Goal: Transaction & Acquisition: Book appointment/travel/reservation

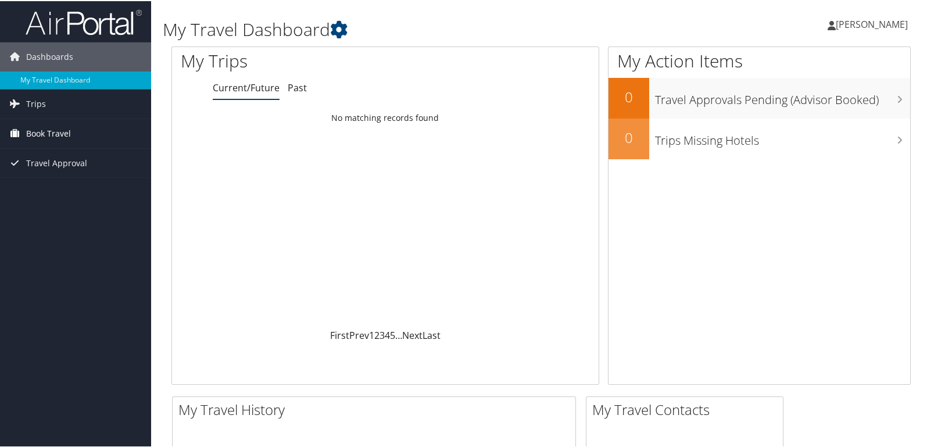
click at [36, 127] on span "Book Travel" at bounding box center [48, 132] width 45 height 29
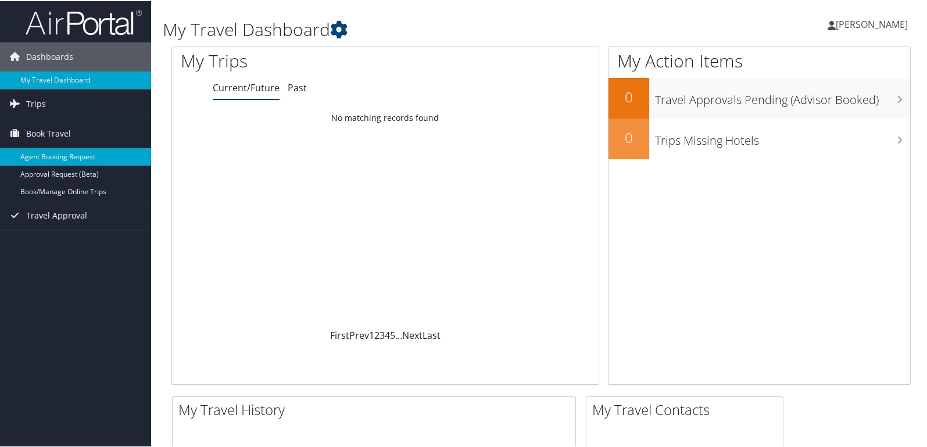
click at [39, 154] on link "Agent Booking Request" at bounding box center [75, 155] width 151 height 17
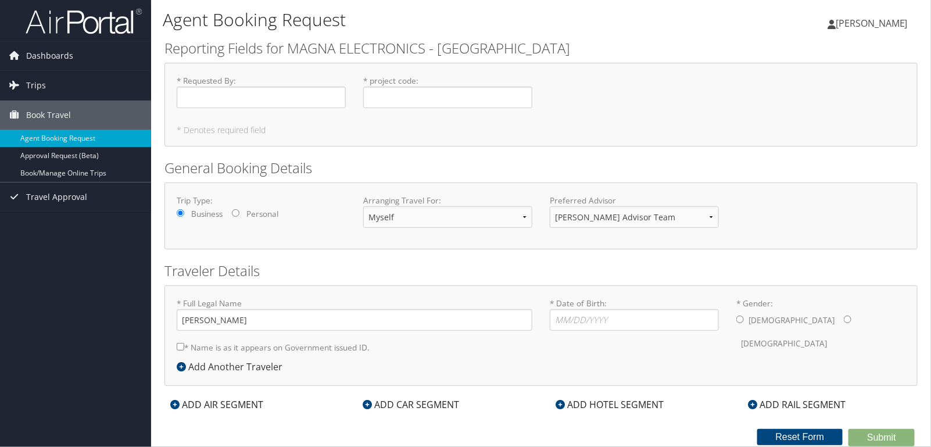
type input "[PERSON_NAME]"
click at [241, 98] on input "* Requested By : Required" at bounding box center [261, 97] width 169 height 21
type input "[PERSON_NAME]"
click at [412, 94] on input "* project code : Required" at bounding box center [447, 97] width 169 height 21
type input "L2H2741 L2H4061"
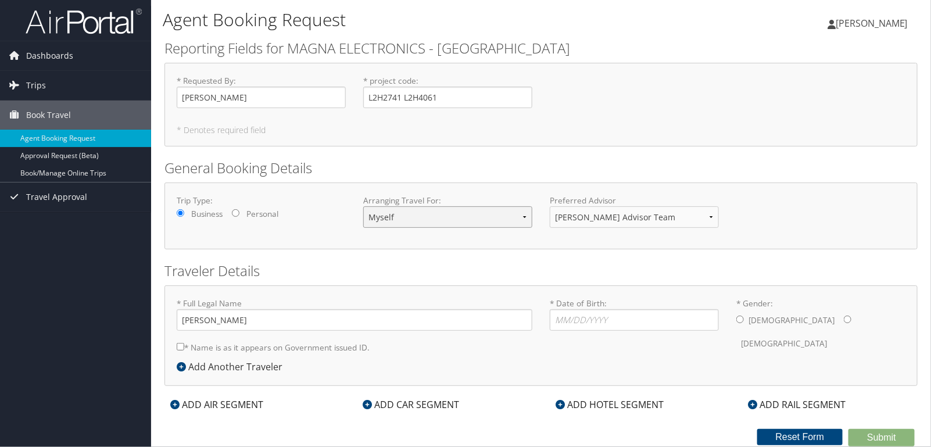
click at [476, 217] on select "Myself Another Traveler Guest Traveler" at bounding box center [447, 216] width 169 height 21
click at [614, 256] on form "Reporting Fields for MAGNA ELECTRONICS - [GEOGRAPHIC_DATA] * Requested By : [PE…" at bounding box center [540, 242] width 753 height 408
click at [627, 214] on select "Corporate Team [PERSON_NAME] Advisor Team" at bounding box center [634, 216] width 169 height 21
click at [824, 245] on div "Trip Type: Business Personal Arranging Travel For: Myself Another Traveler Gues…" at bounding box center [540, 215] width 753 height 67
click at [558, 320] on input "* Date of Birth: Invalid Date" at bounding box center [634, 319] width 169 height 21
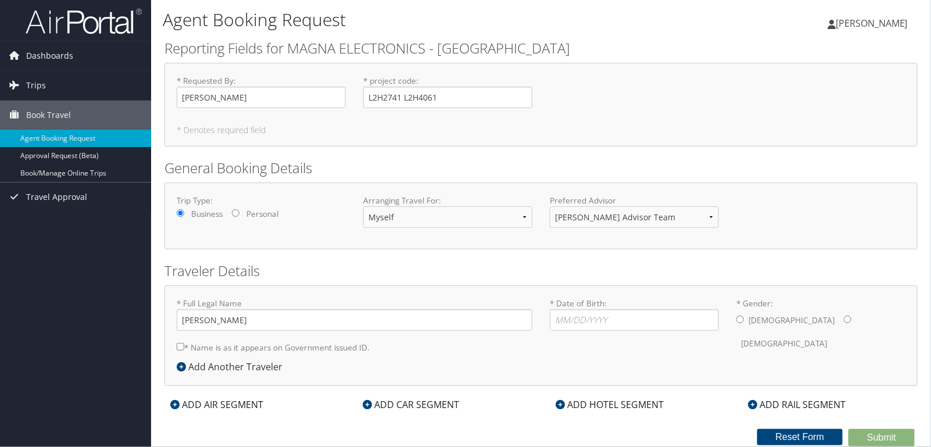
click at [739, 320] on input "* Gender: [DEMOGRAPHIC_DATA] [DEMOGRAPHIC_DATA]" at bounding box center [740, 319] width 8 height 8
radio input "true"
click at [526, 216] on select "Myself Another Traveler Guest Traveler" at bounding box center [447, 216] width 169 height 21
click at [702, 216] on select "Corporate Team [PERSON_NAME] Advisor Team" at bounding box center [634, 216] width 169 height 21
click at [711, 216] on select "Corporate Team [PERSON_NAME] Advisor Team" at bounding box center [634, 216] width 169 height 21
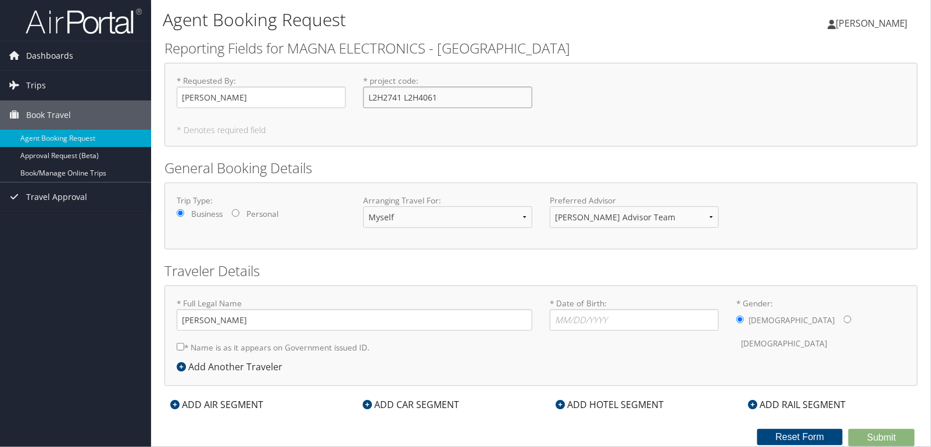
drag, startPoint x: 404, startPoint y: 91, endPoint x: 418, endPoint y: 89, distance: 14.1
click at [404, 91] on input "L2H2741 L2H4061" at bounding box center [447, 97] width 169 height 21
type input "L2H2741 and L2H4061"
click at [713, 73] on div "* Requested By : [PERSON_NAME] Required * project code : L2H2741 and L2H4061 Re…" at bounding box center [540, 105] width 753 height 84
click at [709, 219] on select "Corporate Team [PERSON_NAME] Advisor Team" at bounding box center [634, 216] width 169 height 21
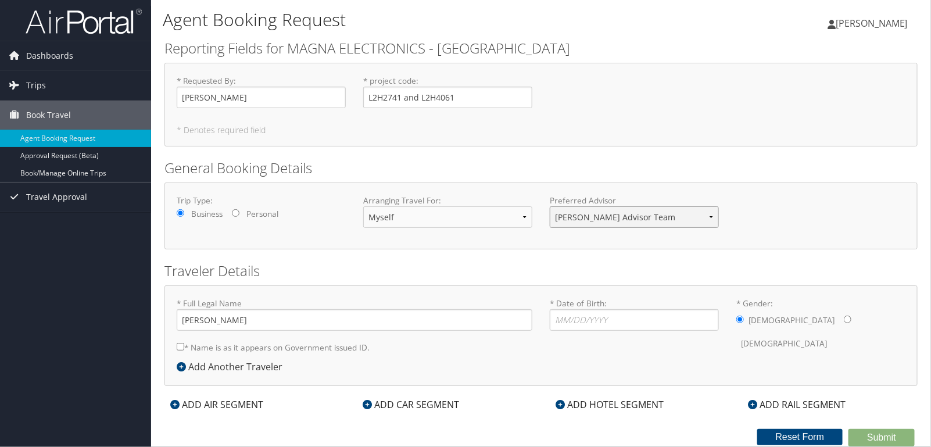
click at [627, 211] on select "Corporate Team [PERSON_NAME] Advisor Team" at bounding box center [634, 216] width 169 height 21
click at [550, 206] on select "Corporate Team [PERSON_NAME] Advisor Team" at bounding box center [634, 216] width 169 height 21
click at [708, 207] on select "Corporate Team [PERSON_NAME] Advisor Team" at bounding box center [634, 216] width 169 height 21
select select "[EMAIL_ADDRESS][DOMAIN_NAME]"
click at [550, 206] on select "Corporate Team [PERSON_NAME] Advisor Team" at bounding box center [634, 216] width 169 height 21
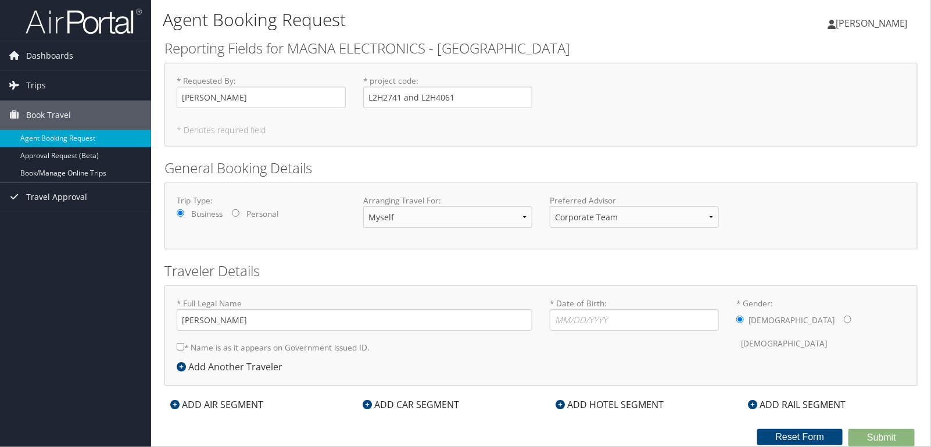
click at [741, 237] on div "Trip Type: Business Personal Arranging Travel For: Myself Another Traveler Gues…" at bounding box center [540, 215] width 753 height 67
click at [236, 214] on input "Personal" at bounding box center [236, 213] width 8 height 8
radio input "true"
drag, startPoint x: 180, startPoint y: 211, endPoint x: 189, endPoint y: 218, distance: 11.3
click at [180, 212] on input "Business" at bounding box center [181, 213] width 8 height 8
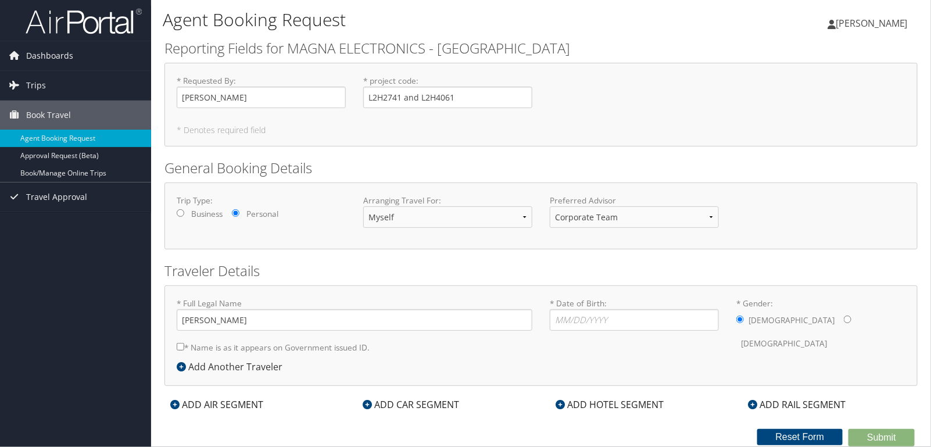
radio input "true"
click at [713, 211] on select "Corporate Team [PERSON_NAME] Advisor Team" at bounding box center [634, 216] width 169 height 21
click at [564, 324] on input "* Date of Birth: Invalid Date" at bounding box center [634, 319] width 169 height 21
type input "[DATE]"
drag, startPoint x: 180, startPoint y: 347, endPoint x: 249, endPoint y: 369, distance: 72.8
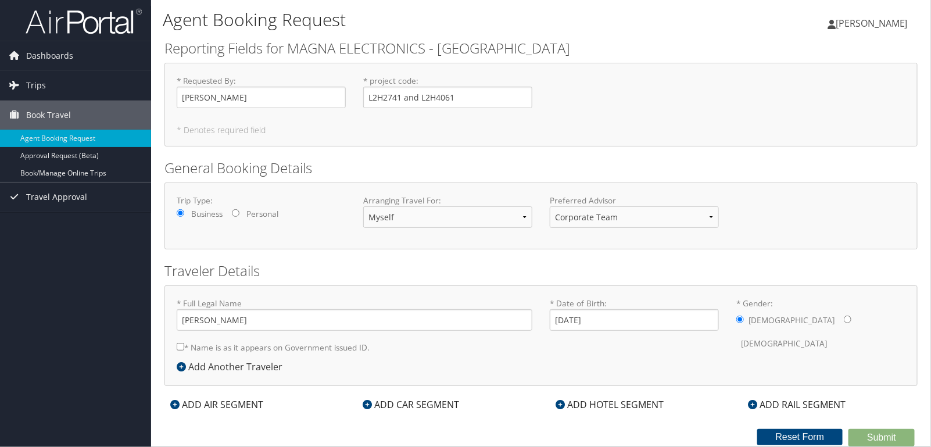
click at [180, 347] on input "* Name is as it appears on Government issued ID." at bounding box center [181, 347] width 8 height 8
checkbox input "true"
click at [400, 101] on input "L2H2741 and L2H4061" at bounding box center [447, 97] width 169 height 21
type input "L2H2741"
click at [755, 123] on div "* Requested By : [PERSON_NAME] Required * project code : L2H2741 Required * Den…" at bounding box center [540, 105] width 753 height 84
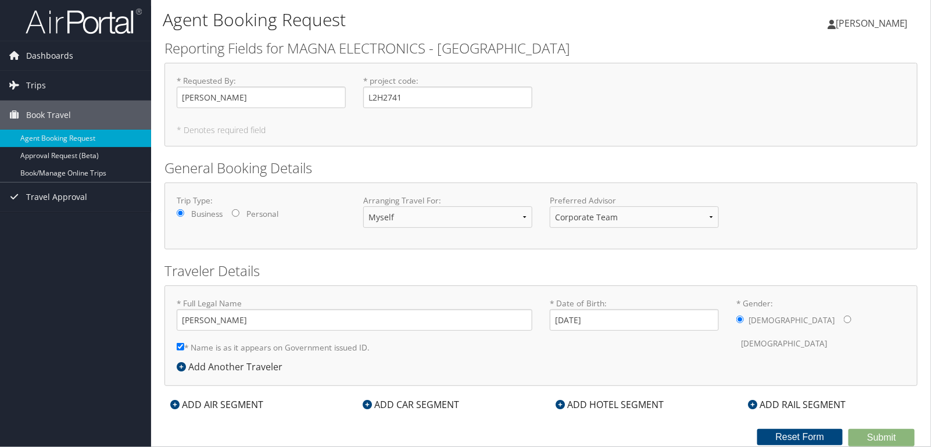
click at [173, 404] on icon at bounding box center [174, 404] width 9 height 9
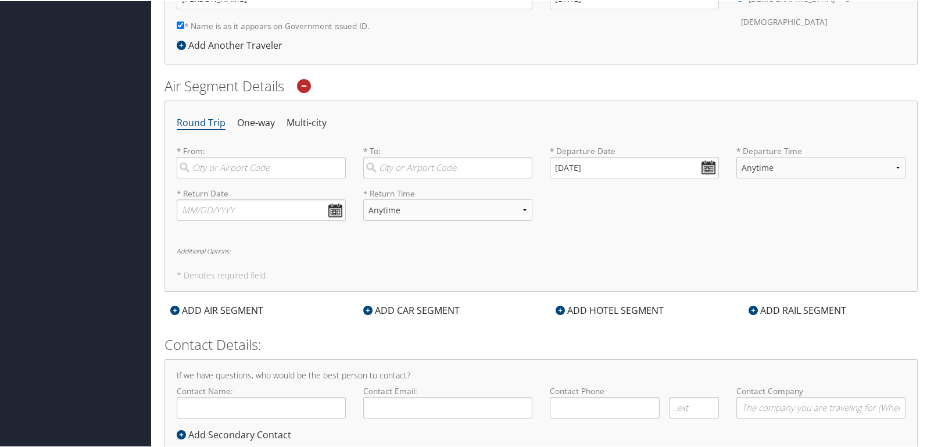
scroll to position [322, 0]
click at [224, 160] on input "search" at bounding box center [261, 166] width 169 height 21
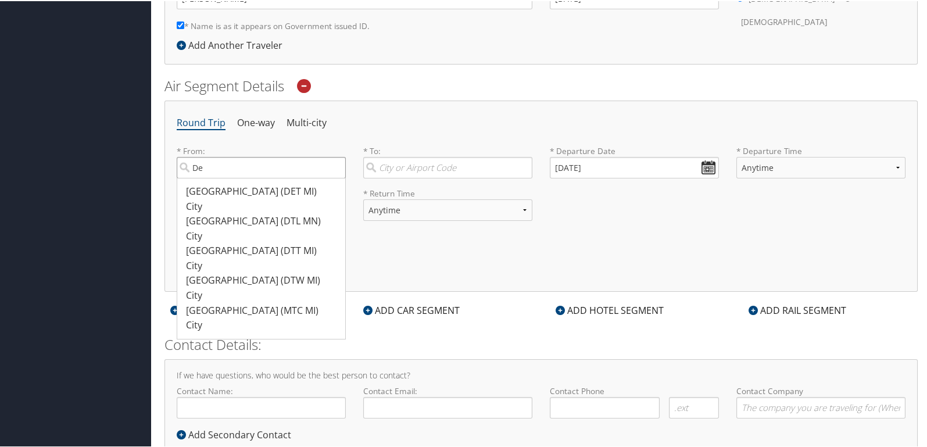
type input "D"
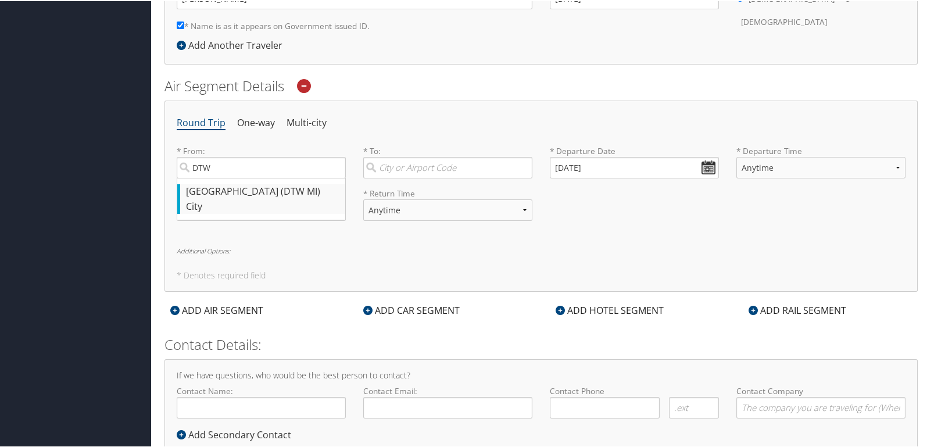
click at [237, 186] on div "[GEOGRAPHIC_DATA] (DTW MI)" at bounding box center [262, 190] width 153 height 15
click at [237, 177] on input "DTW" at bounding box center [261, 166] width 169 height 21
type input "[GEOGRAPHIC_DATA] (DTW MI)"
click at [405, 166] on input "search" at bounding box center [447, 166] width 169 height 21
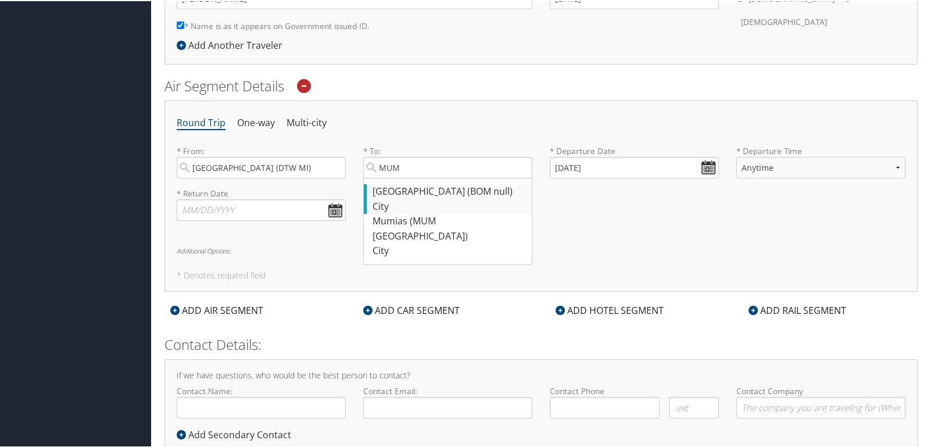
click at [398, 192] on div "[GEOGRAPHIC_DATA] (BOM null)" at bounding box center [448, 190] width 153 height 15
click at [398, 177] on input "MUM" at bounding box center [447, 166] width 169 height 21
type input "[GEOGRAPHIC_DATA] (BOM null)"
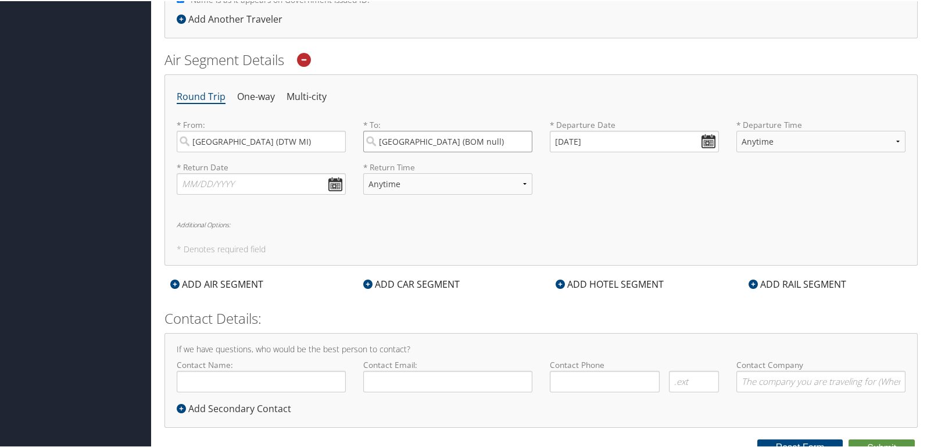
scroll to position [356, 0]
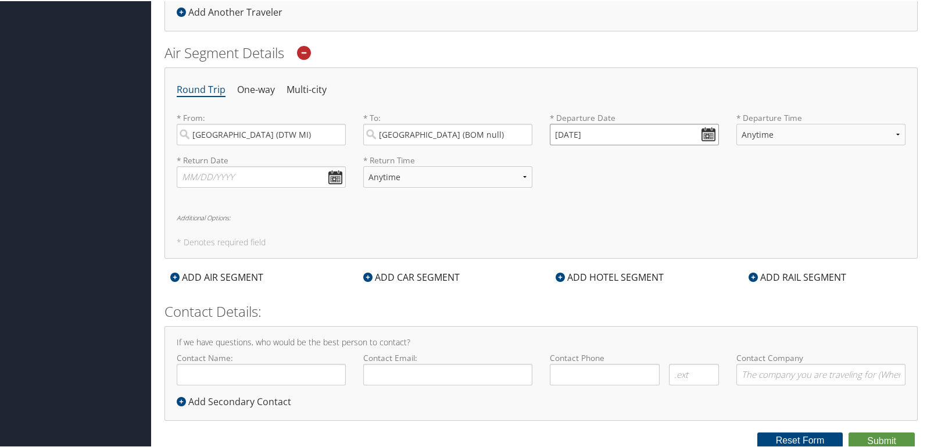
click at [705, 130] on input "[DATE]" at bounding box center [634, 133] width 169 height 21
click at [665, 154] on th at bounding box center [664, 160] width 16 height 16
click at [623, 227] on td "13" at bounding box center [631, 227] width 16 height 16
type input "[DATE]"
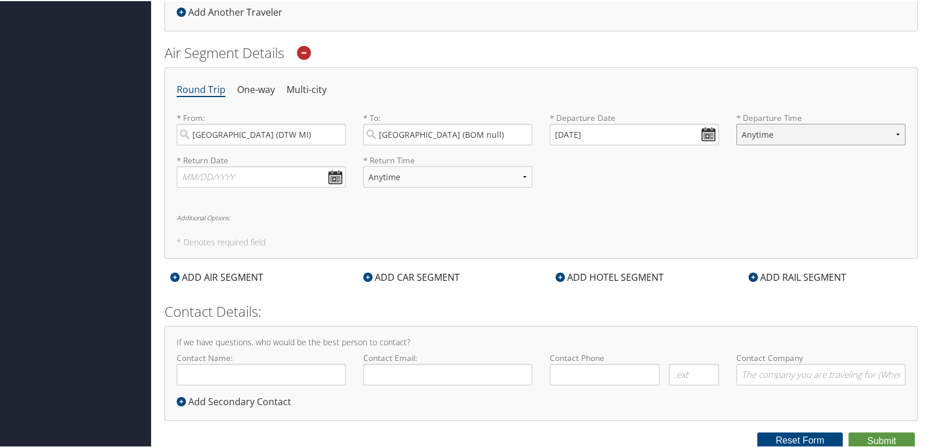
click at [773, 133] on select "Anytime Early Morning (5AM-7AM) Morning (7AM-12PM) Afternoon (12PM-5PM) Evening…" at bounding box center [820, 133] width 169 height 21
click at [778, 131] on select "Anytime Early Morning (5AM-7AM) Morning (7AM-12PM) Afternoon (12PM-5PM) Evening…" at bounding box center [820, 133] width 169 height 21
click at [698, 173] on div "* Return Date Dates must be valid * Return Time Anytime Early Morning (5AM-7AM)…" at bounding box center [541, 174] width 746 height 42
click at [333, 177] on input "text" at bounding box center [261, 175] width 169 height 21
click at [295, 200] on th at bounding box center [294, 203] width 16 height 16
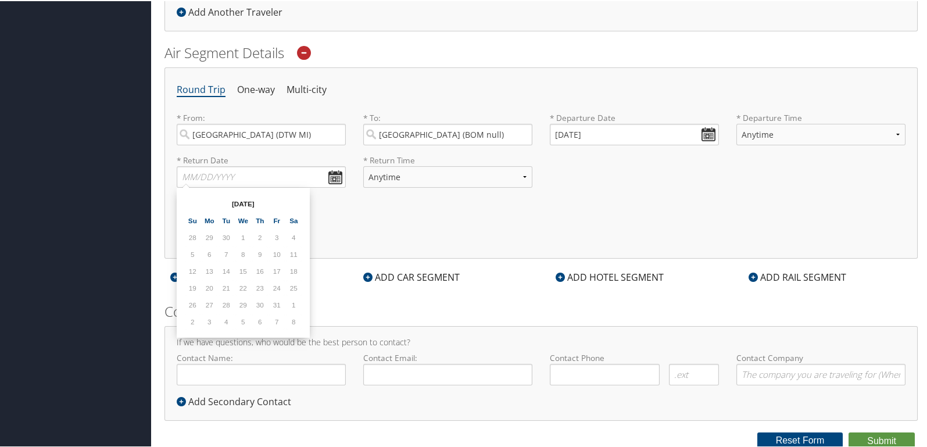
click at [295, 200] on th at bounding box center [294, 203] width 16 height 16
click at [295, 199] on th at bounding box center [294, 203] width 16 height 16
click at [260, 252] on td "8" at bounding box center [260, 253] width 16 height 16
type input "[DATE]"
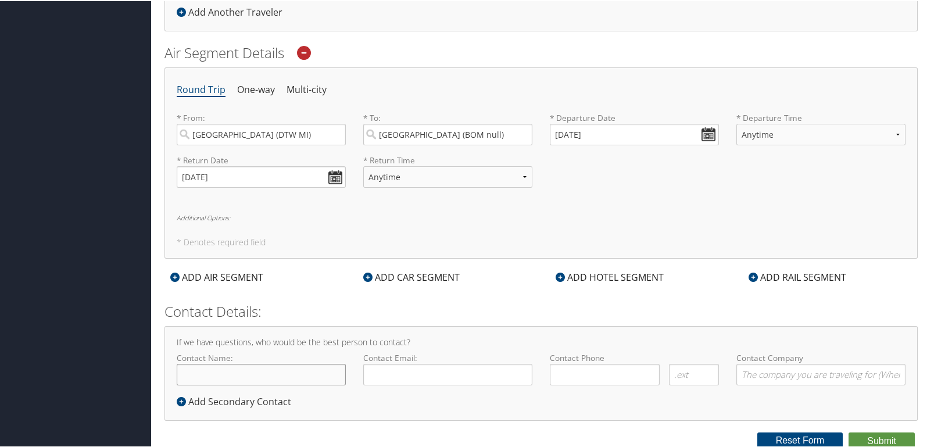
click at [225, 372] on input "Contact Name:" at bounding box center [261, 373] width 169 height 21
type input "[PERSON_NAME]"
type input "[EMAIL_ADDRESS][DOMAIN_NAME]"
type input "( ) -"
click at [586, 369] on input at bounding box center [605, 373] width 110 height 21
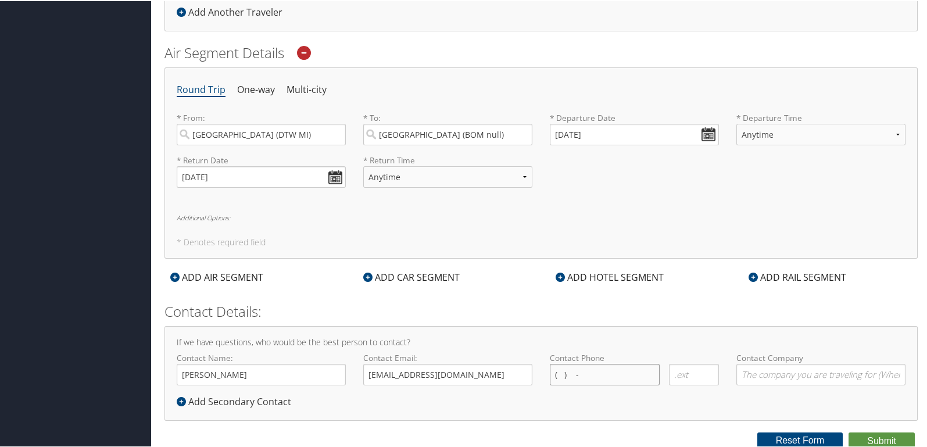
type input "( ) -"
type input "Magna Electronics"
click at [558, 370] on input "( ) -" at bounding box center [605, 373] width 110 height 21
type input "[PHONE_NUMBER]"
click at [616, 409] on div "If we have questions, who would be the best person to contact? Contact Name: [P…" at bounding box center [540, 372] width 753 height 95
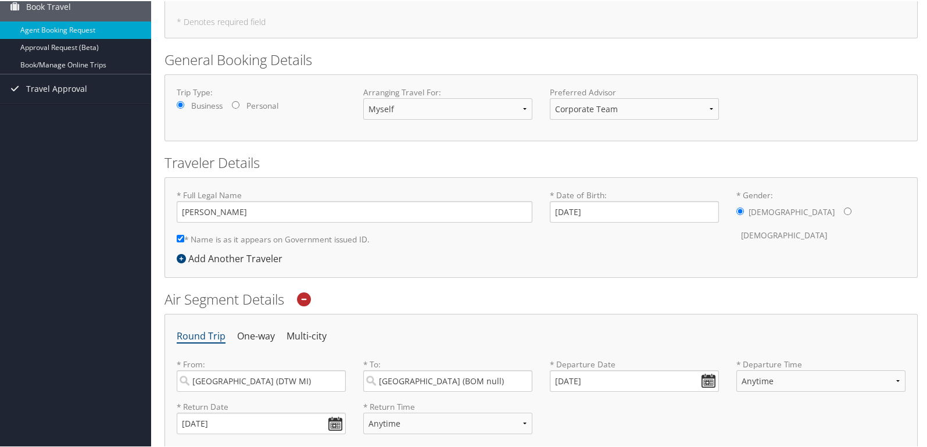
scroll to position [98, 0]
